Goal: Navigation & Orientation: Understand site structure

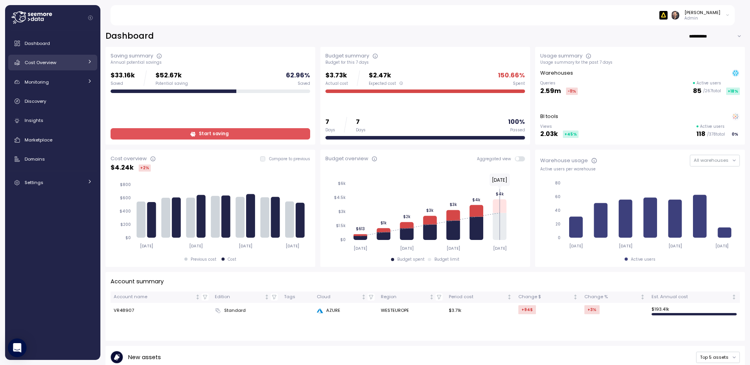
click at [46, 63] on span "Cost Overview" at bounding box center [41, 62] width 32 height 6
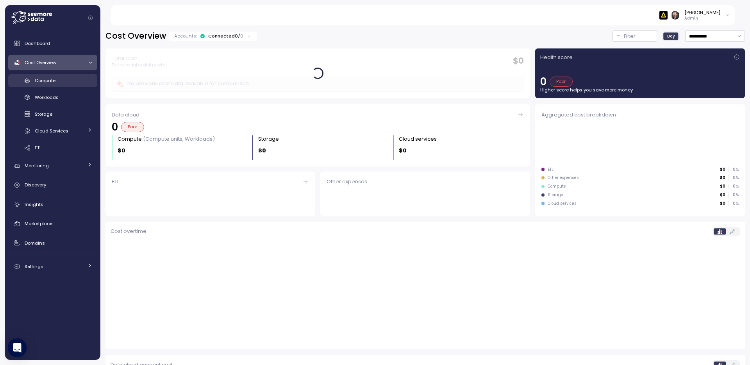
click at [49, 82] on span "Compute" at bounding box center [45, 80] width 21 height 6
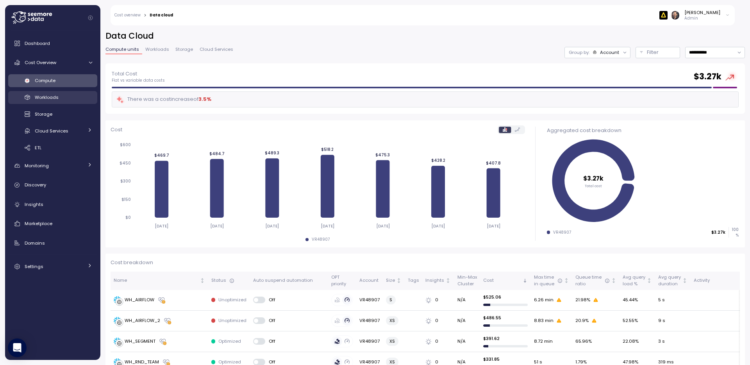
click at [46, 97] on span "Workloads" at bounding box center [47, 97] width 24 height 6
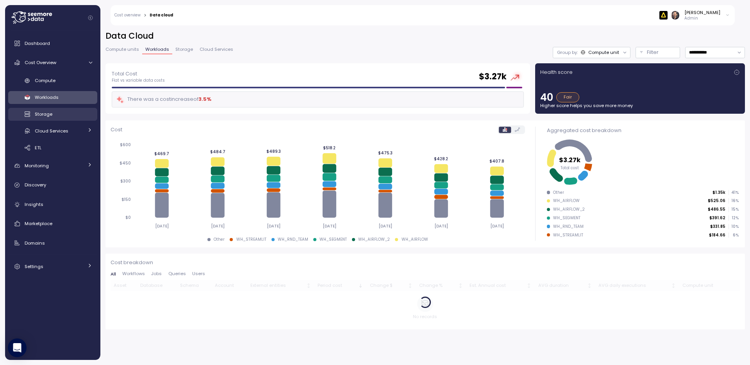
click at [42, 115] on span "Storage" at bounding box center [44, 114] width 18 height 6
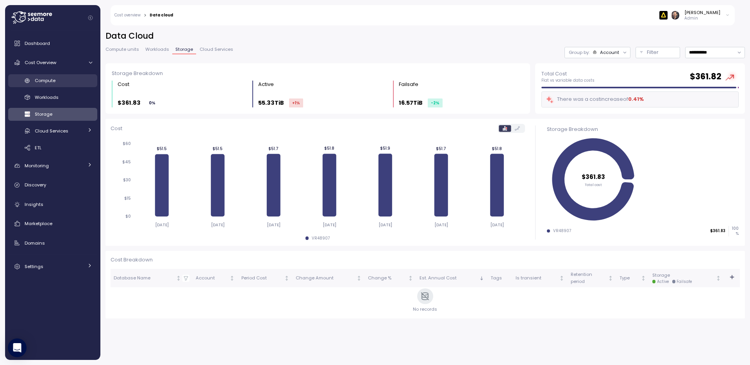
click at [47, 81] on span "Compute" at bounding box center [45, 80] width 21 height 6
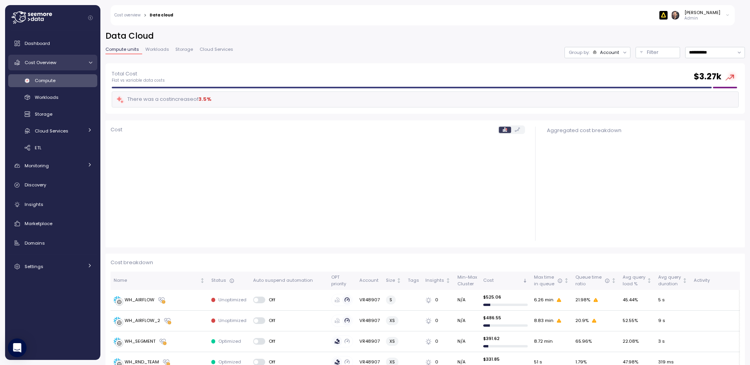
click at [43, 61] on span "Cost Overview" at bounding box center [41, 62] width 32 height 6
